Goal: Check status: Check status

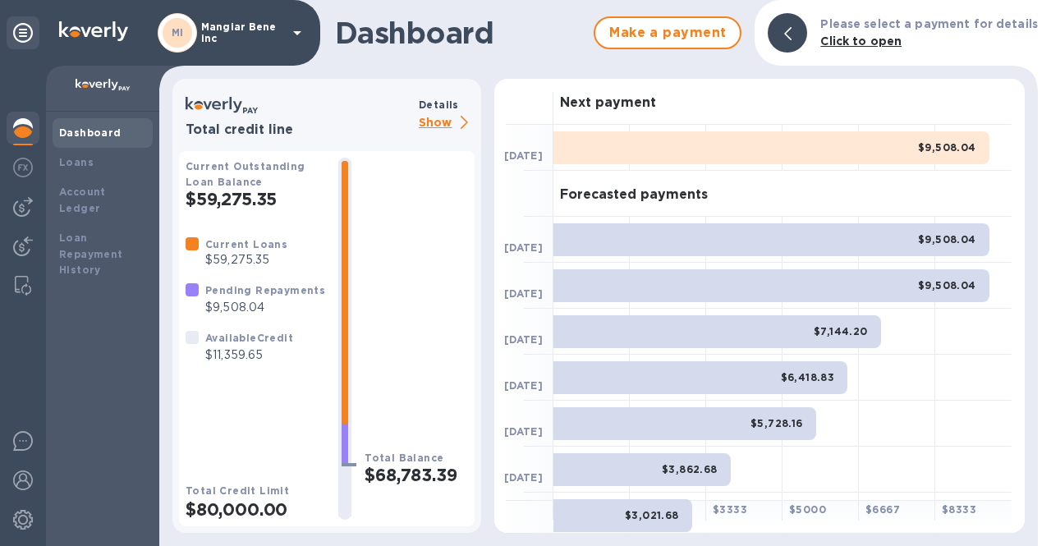
click at [428, 121] on p "Show" at bounding box center [447, 123] width 56 height 21
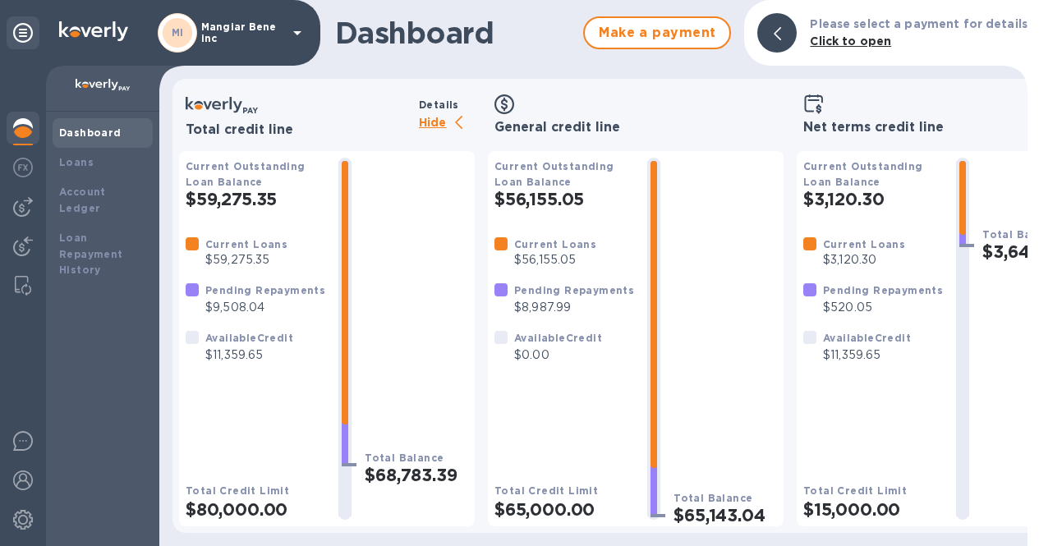
click at [436, 119] on p "Hide" at bounding box center [447, 123] width 56 height 21
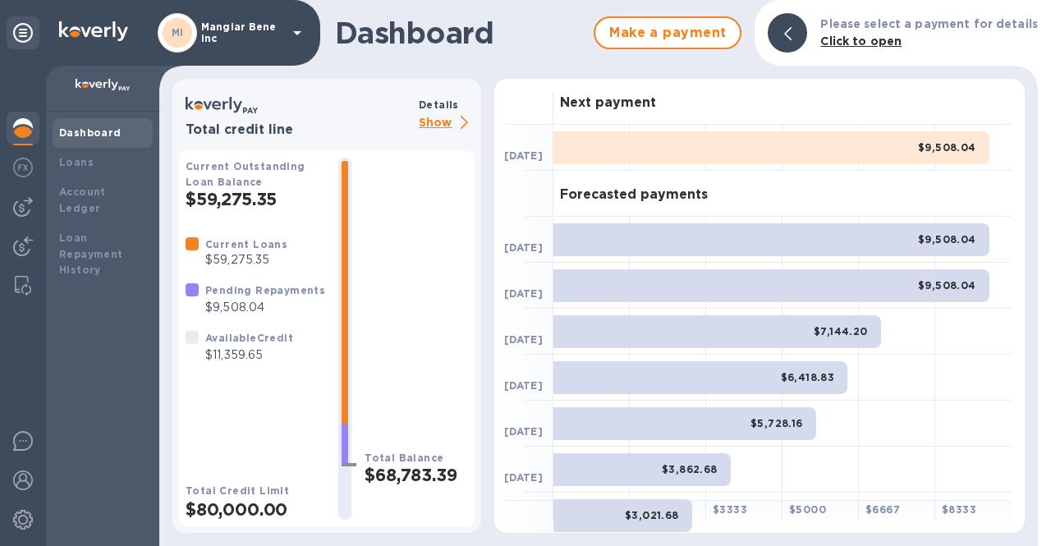
click at [239, 32] on p "Mangiar Bene inc" at bounding box center [242, 32] width 82 height 23
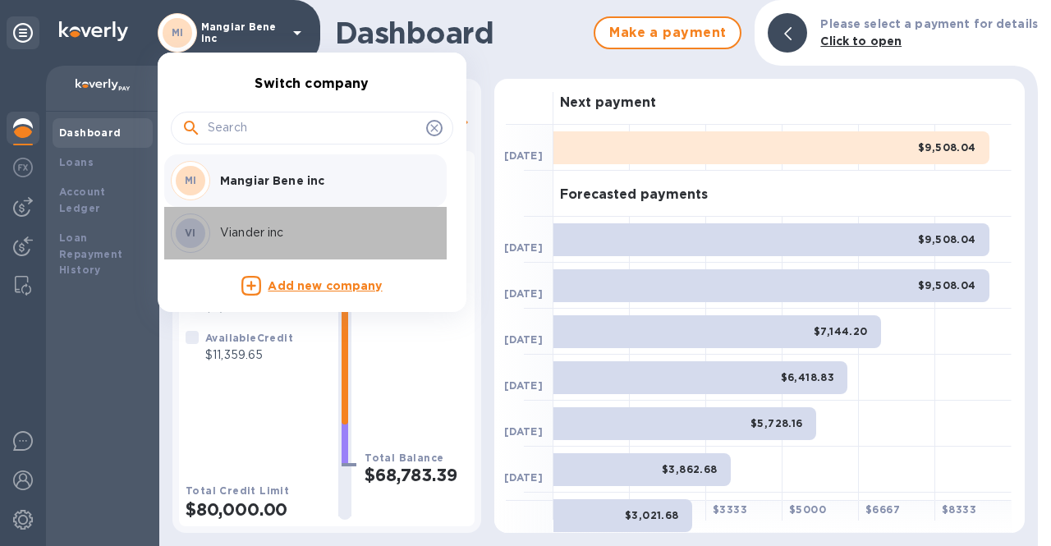
click at [239, 233] on p "Viander inc" at bounding box center [323, 232] width 207 height 17
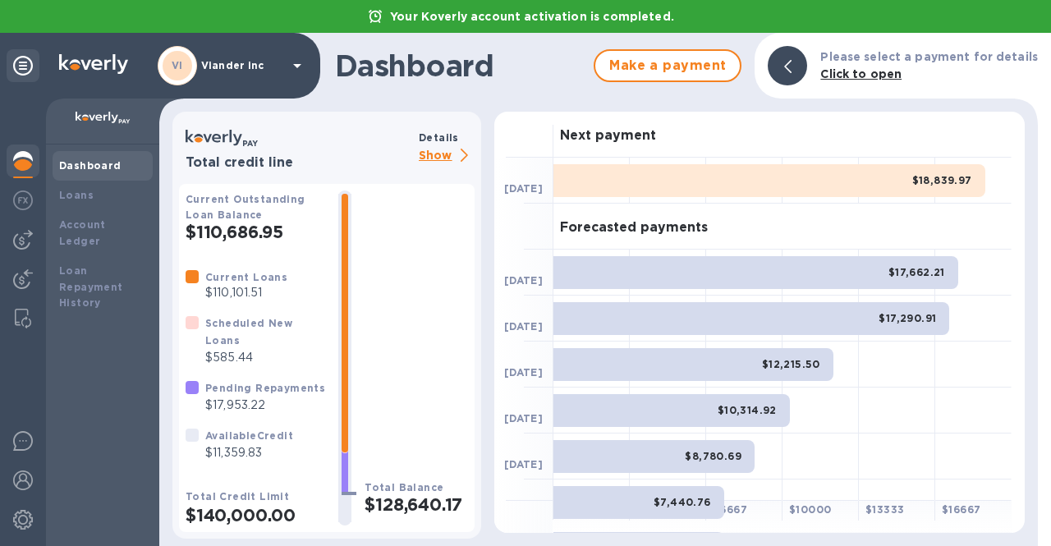
click at [434, 154] on p "Show" at bounding box center [447, 156] width 56 height 21
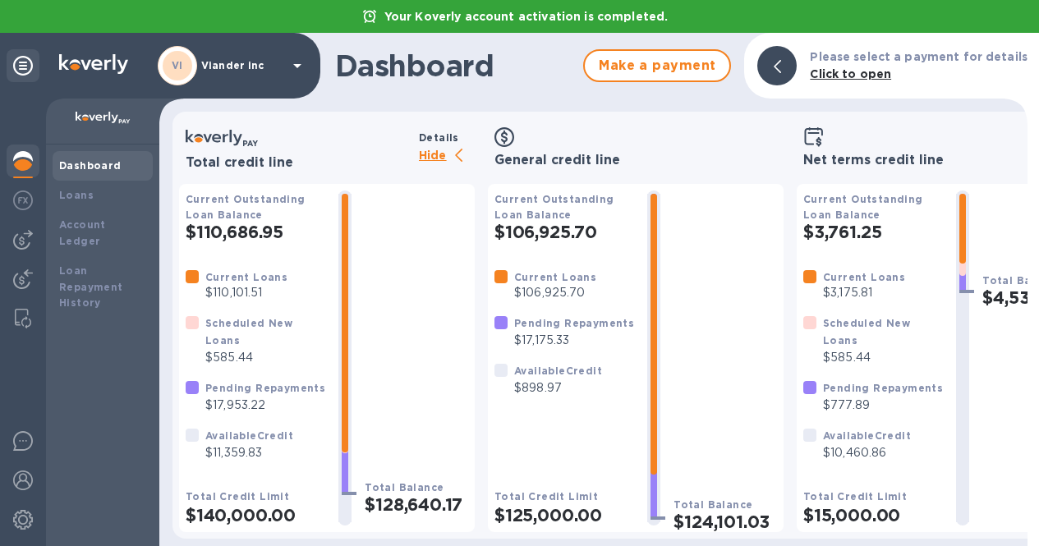
click at [424, 146] on p "Hide" at bounding box center [447, 156] width 56 height 21
